Goal: Information Seeking & Learning: Learn about a topic

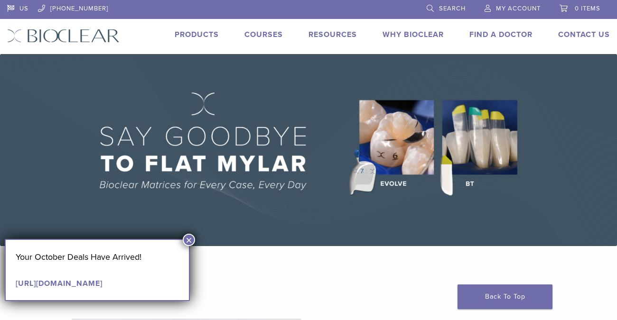
click at [197, 37] on link "Products" at bounding box center [197, 34] width 44 height 9
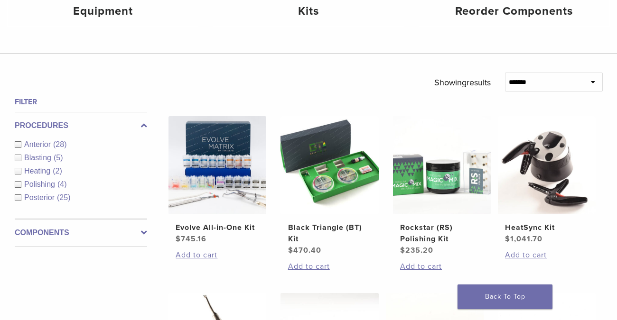
scroll to position [291, 0]
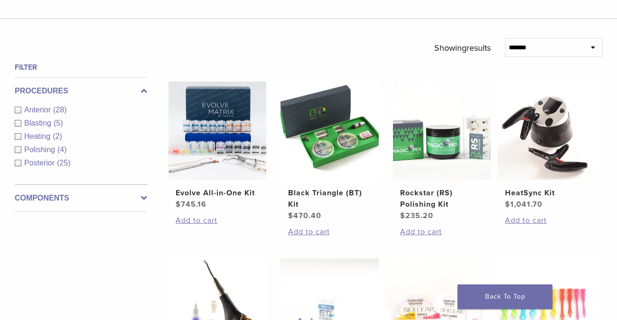
click at [128, 194] on label "Components" at bounding box center [81, 198] width 132 height 11
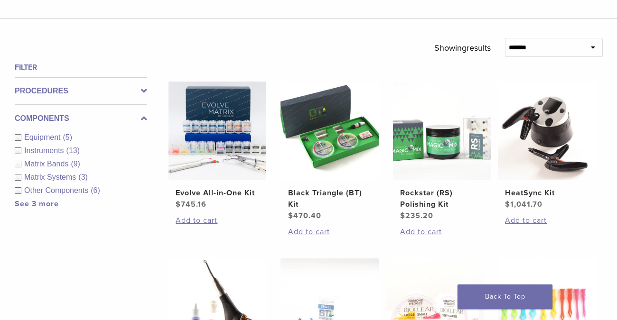
click at [36, 137] on span "Equipment" at bounding box center [43, 137] width 39 height 8
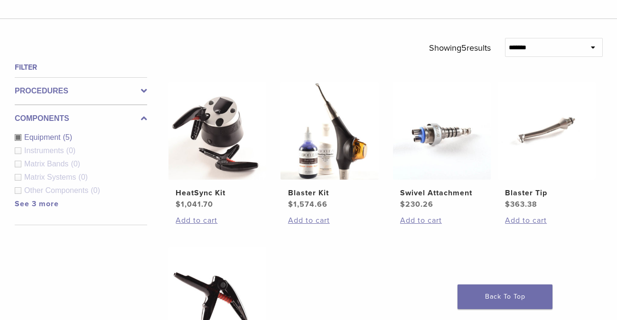
click at [37, 138] on span "Equipment" at bounding box center [43, 137] width 39 height 8
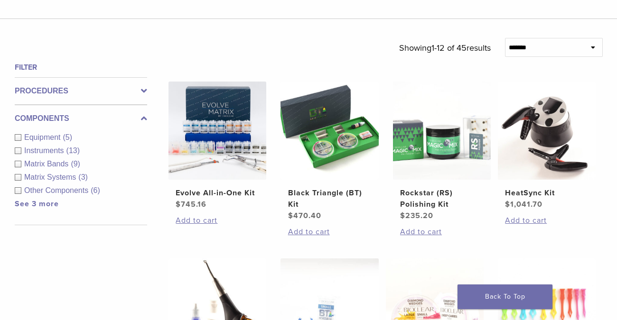
click at [59, 151] on span "Instruments" at bounding box center [45, 151] width 42 height 8
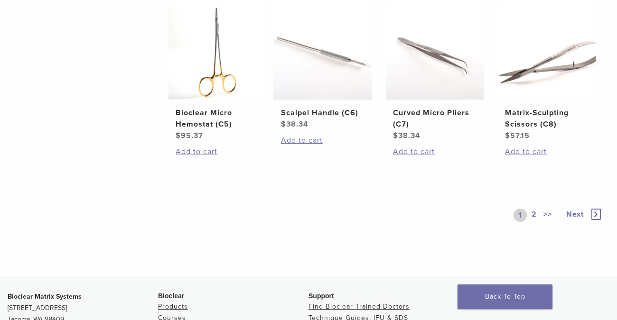
scroll to position [846, 0]
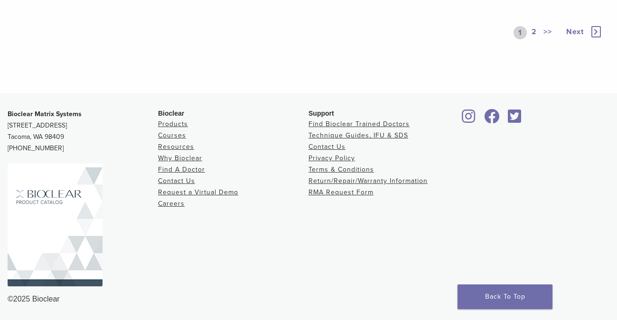
click at [537, 39] on link "2" at bounding box center [533, 32] width 9 height 13
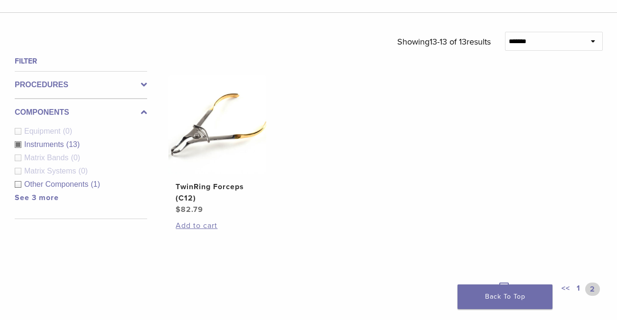
scroll to position [280, 0]
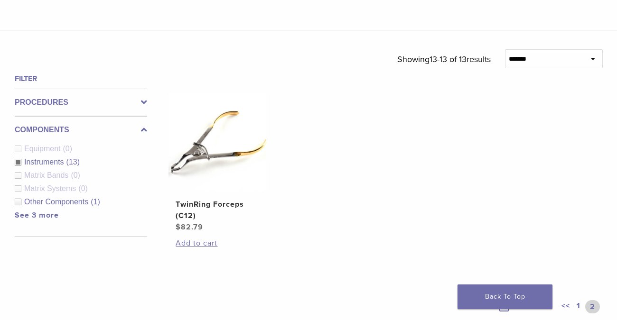
click at [36, 204] on span "Other Components" at bounding box center [57, 202] width 66 height 8
